Goal: Transaction & Acquisition: Purchase product/service

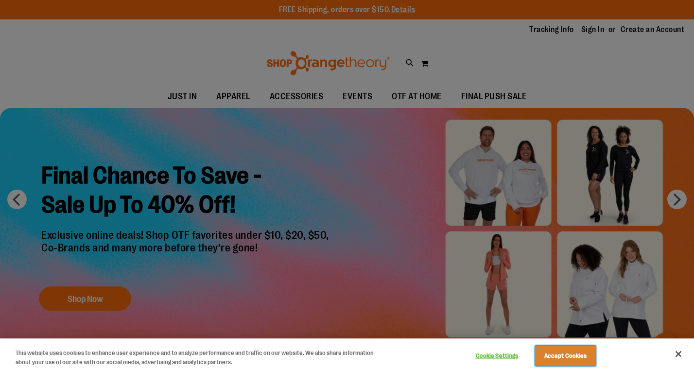
click at [558, 354] on button "Accept Cookies" at bounding box center [565, 356] width 61 height 20
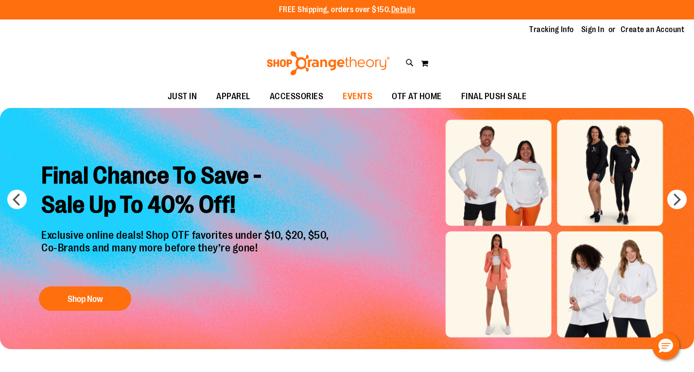
click at [368, 96] on span "EVENTS" at bounding box center [358, 97] width 30 height 22
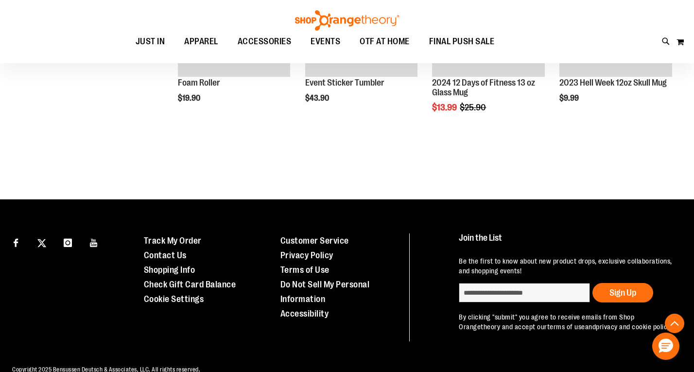
scroll to position [430, 0]
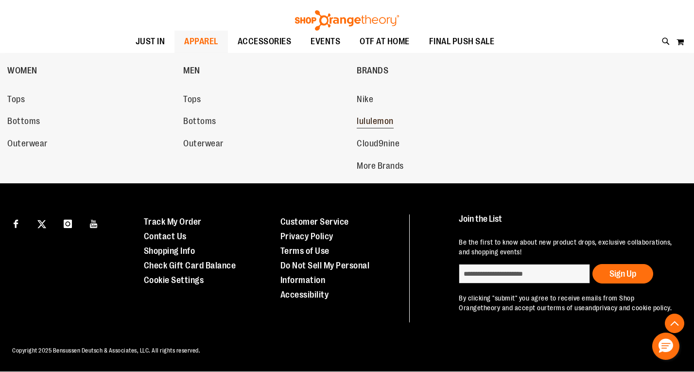
click at [371, 122] on span "lululemon" at bounding box center [375, 122] width 37 height 12
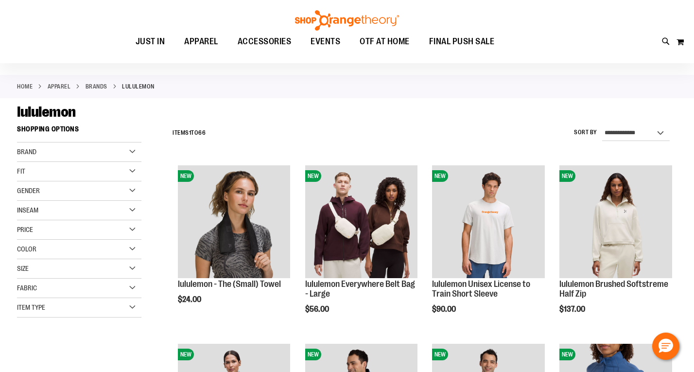
scroll to position [38, 0]
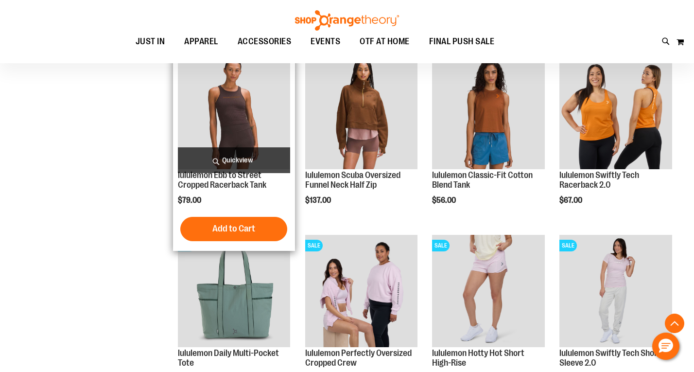
scroll to position [681, 0]
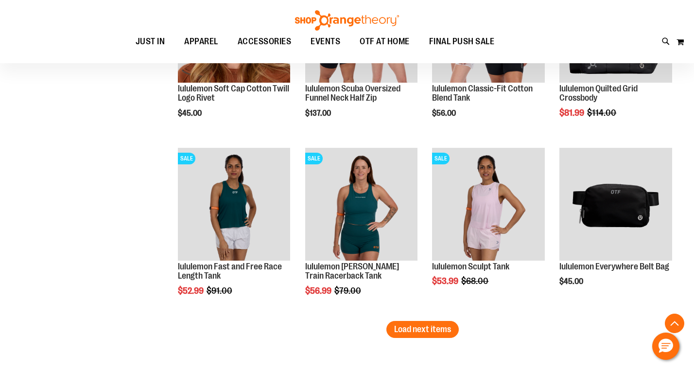
scroll to position [1477, 0]
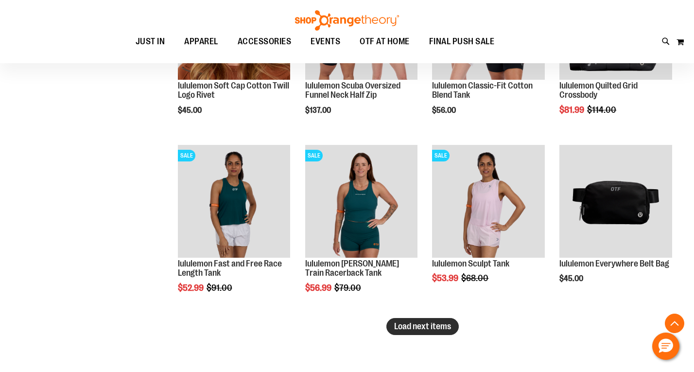
click at [436, 322] on span "Load next items" at bounding box center [422, 326] width 57 height 10
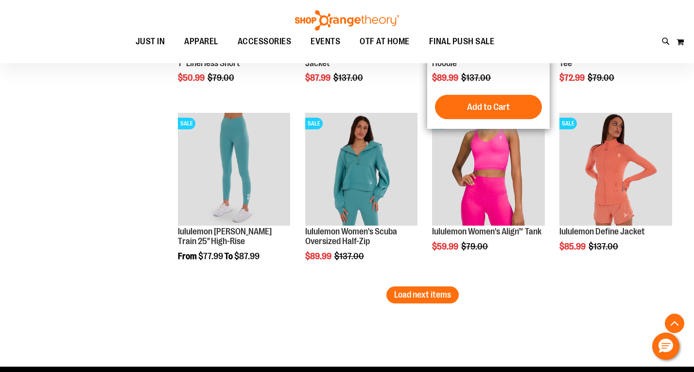
scroll to position [2045, 0]
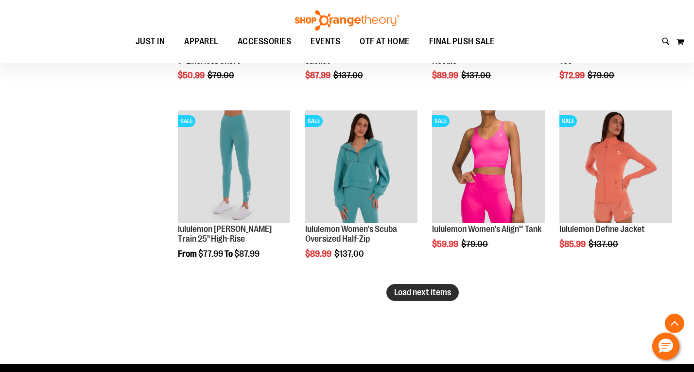
click at [433, 285] on button "Load next items" at bounding box center [422, 292] width 72 height 17
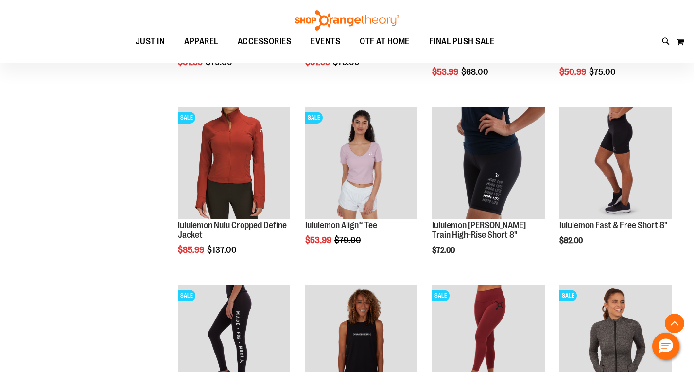
scroll to position [2412, 0]
